Goal: Task Accomplishment & Management: Use online tool/utility

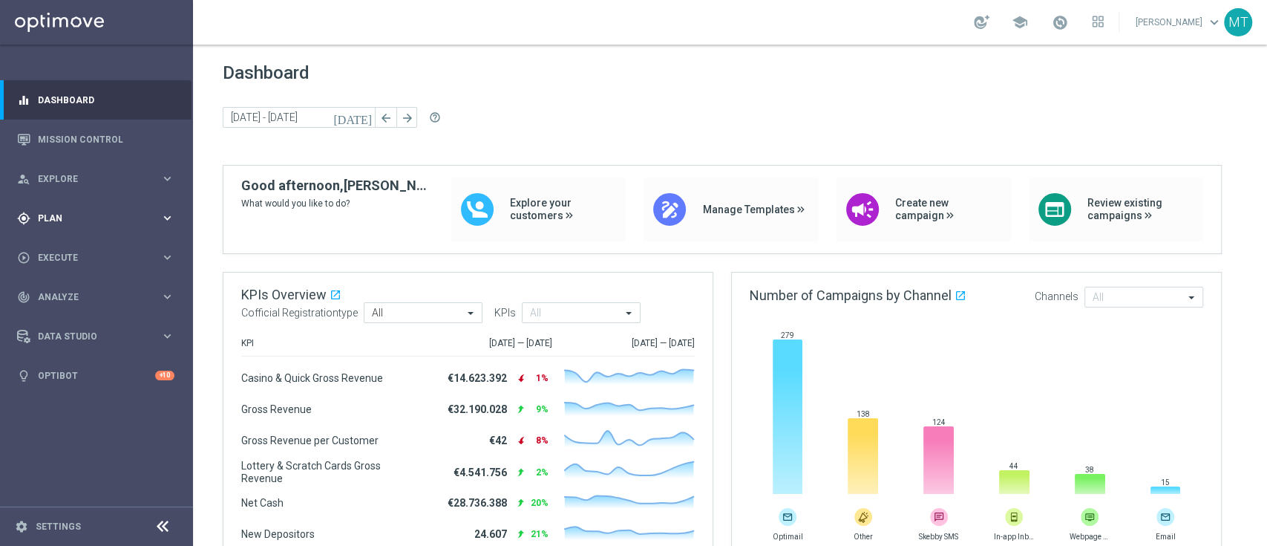
click at [89, 206] on div "gps_fixed Plan keyboard_arrow_right" at bounding box center [96, 217] width 192 height 39
click at [82, 246] on link "Target Groups" at bounding box center [97, 249] width 116 height 12
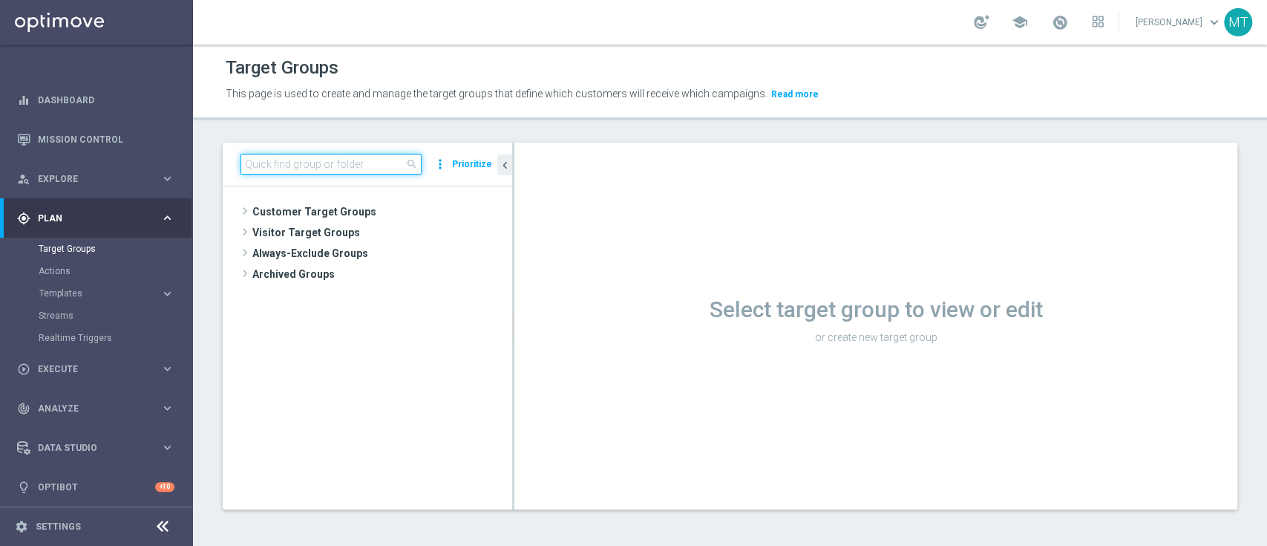
click at [385, 162] on input at bounding box center [331, 164] width 181 height 21
paste input "Talent only 1st pref lotteries & other lm ggr nb lm > 0 excl prev camp"
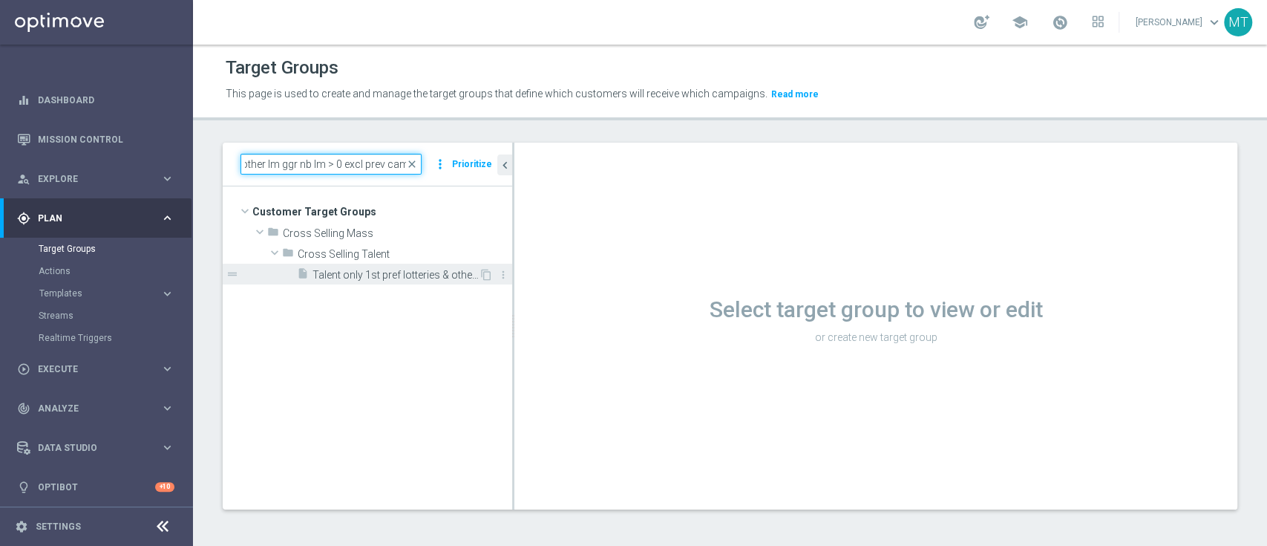
type input "Talent only 1st pref lotteries & other lm ggr nb lm > 0 excl prev camp"
click at [433, 271] on span "Talent only 1st pref lotteries & other lm ggr nb lm > 0 excl prev camp" at bounding box center [396, 275] width 166 height 13
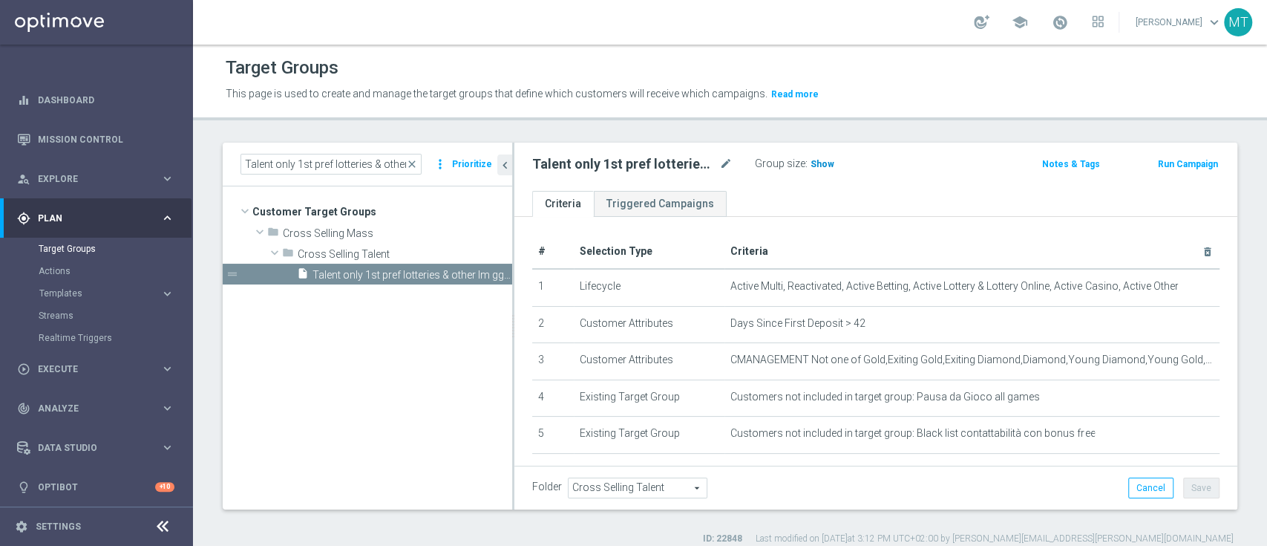
click at [814, 165] on span "Show" at bounding box center [823, 164] width 24 height 10
